Goal: Check status: Check status

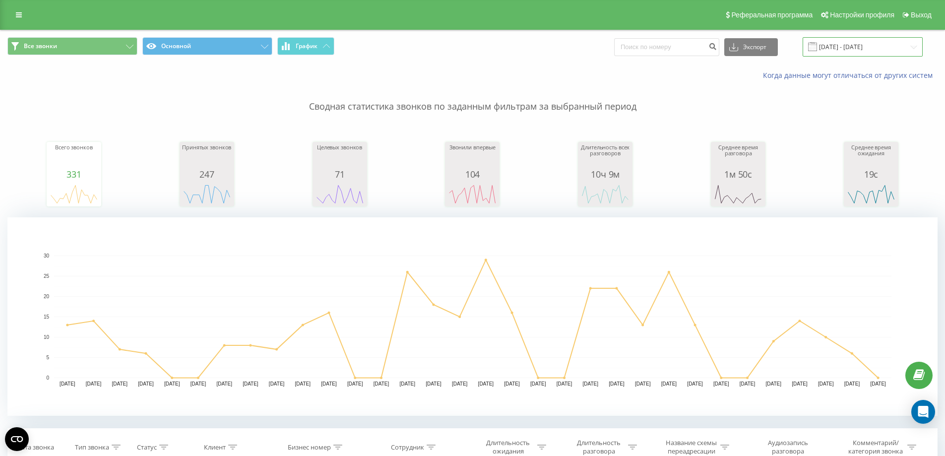
click at [832, 44] on input "[DATE] - [DATE]" at bounding box center [863, 46] width 120 height 19
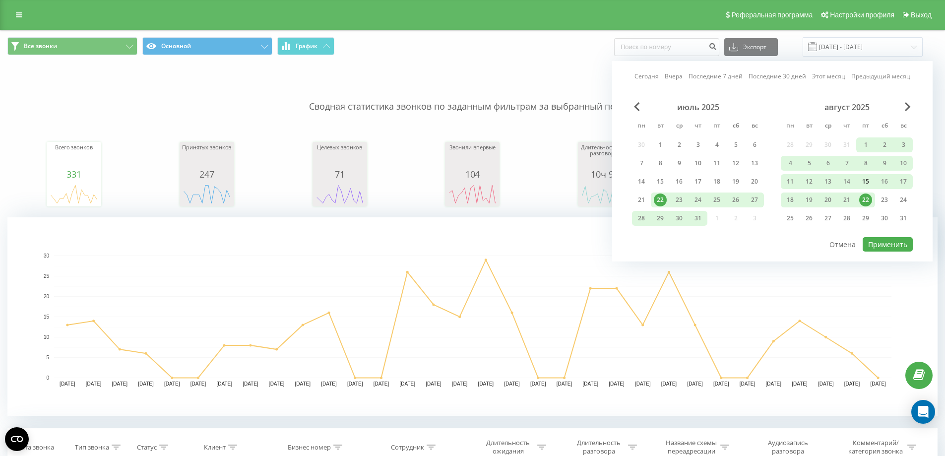
click at [863, 184] on div "15" at bounding box center [865, 181] width 13 height 13
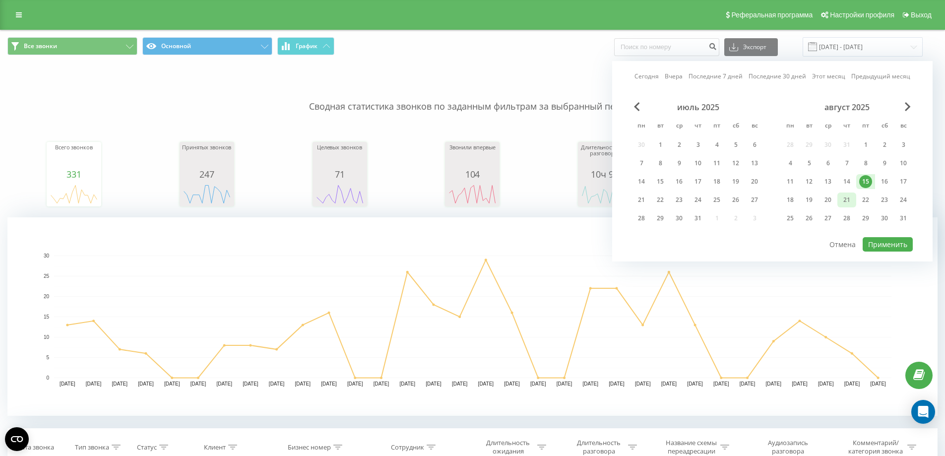
click at [843, 202] on div "21" at bounding box center [846, 199] width 13 height 13
click at [887, 246] on button "Применить" at bounding box center [888, 244] width 50 height 14
type input "[DATE] - [DATE]"
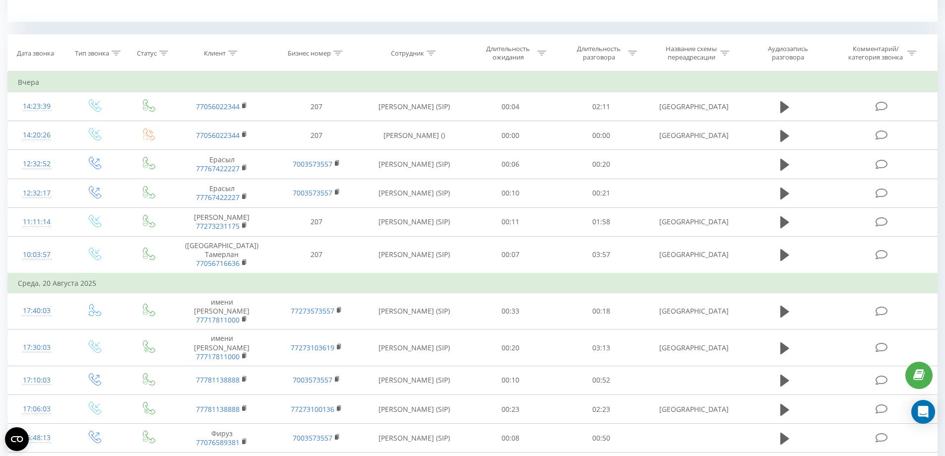
scroll to position [248, 0]
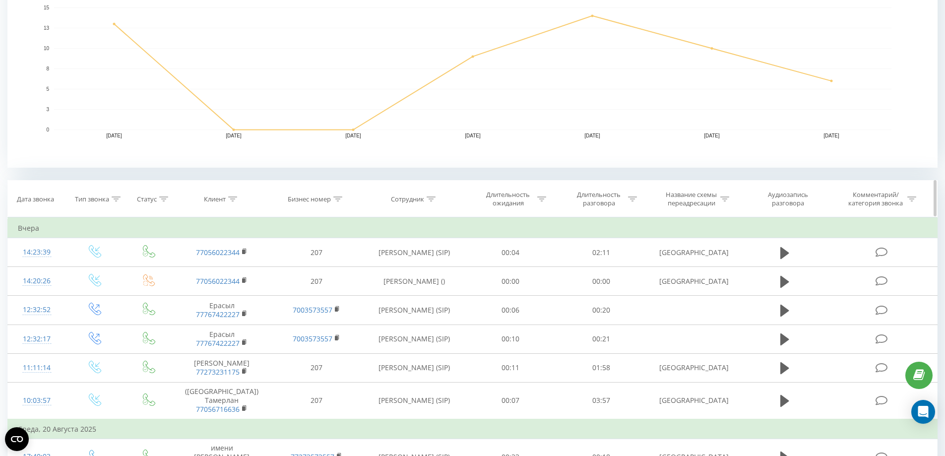
click at [118, 195] on div at bounding box center [116, 199] width 9 height 8
drag, startPoint x: 95, startPoint y: 260, endPoint x: 96, endPoint y: 268, distance: 8.4
click at [96, 260] on form "Равно Введите значение Отмена OK" at bounding box center [94, 270] width 87 height 65
click at [96, 268] on div "Введите значение" at bounding box center [89, 271] width 70 height 8
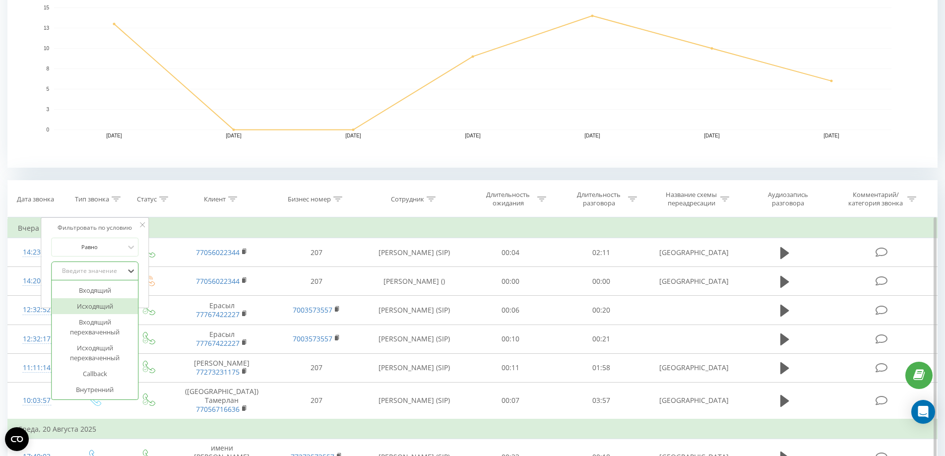
click at [85, 312] on div "Исходящий" at bounding box center [95, 306] width 86 height 16
click at [108, 291] on span "OK" at bounding box center [116, 290] width 28 height 15
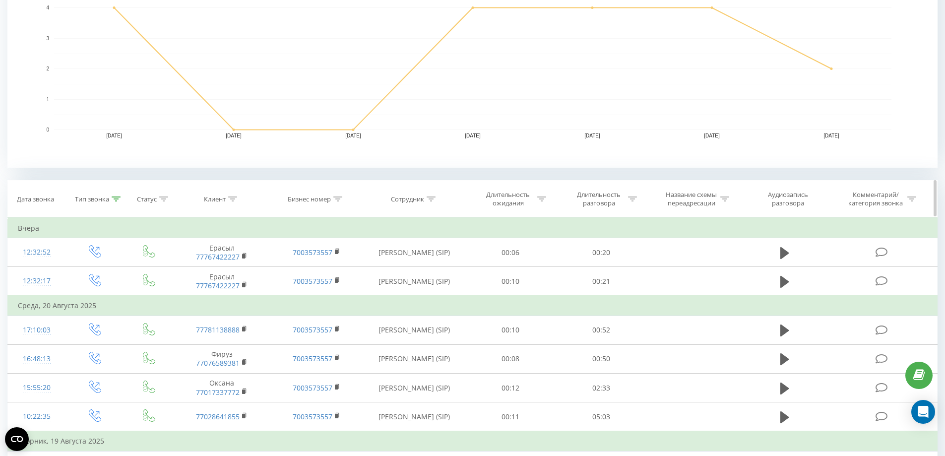
click at [163, 201] on icon at bounding box center [163, 198] width 9 height 5
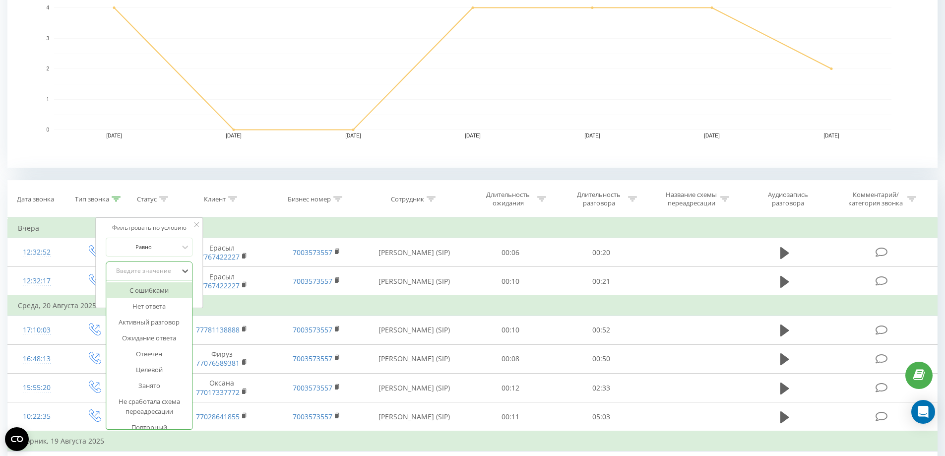
click at [167, 265] on div "Введите значение" at bounding box center [144, 270] width 72 height 15
click at [147, 354] on div "Отвечен" at bounding box center [149, 354] width 86 height 16
click at [171, 281] on div "Отмена OK" at bounding box center [149, 291] width 87 height 22
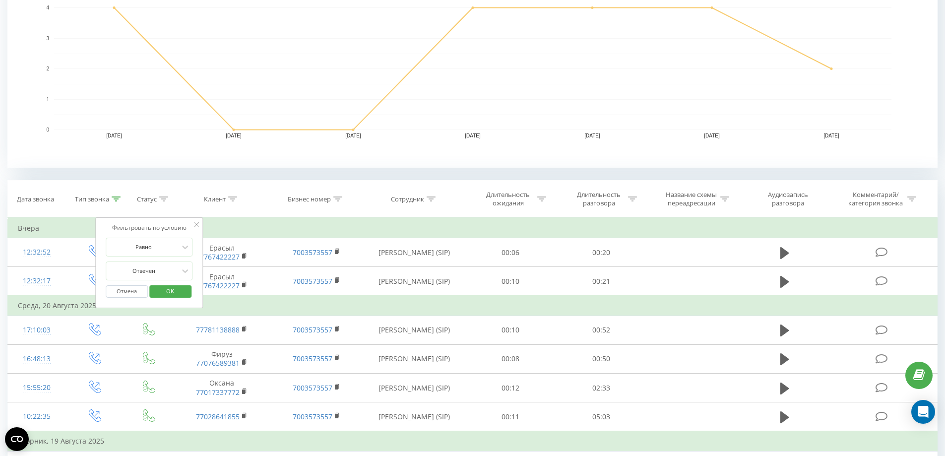
click at [168, 292] on span "OK" at bounding box center [170, 290] width 28 height 15
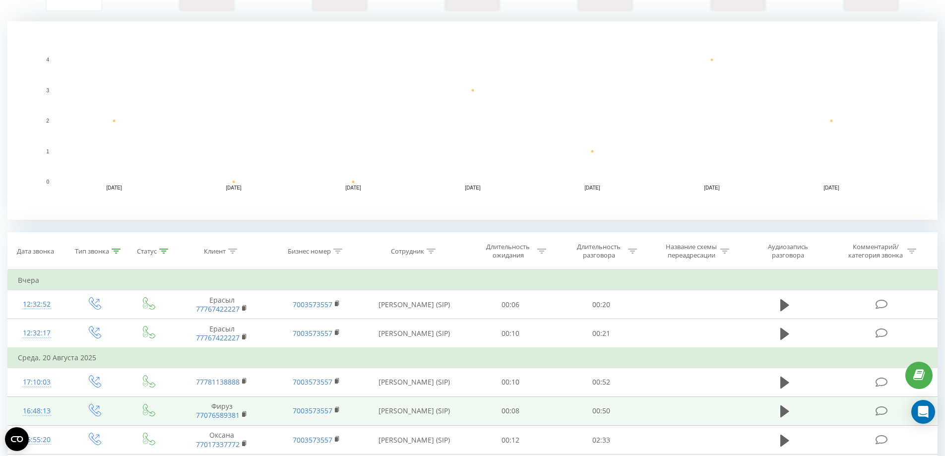
scroll to position [47, 0]
